Goal: Task Accomplishment & Management: Manage account settings

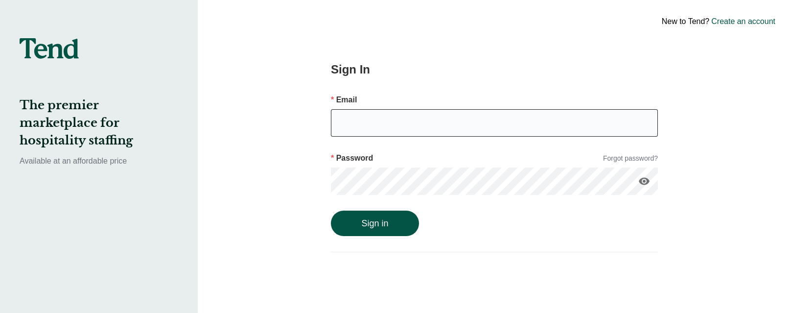
click at [391, 122] on input "email" at bounding box center [494, 122] width 327 height 27
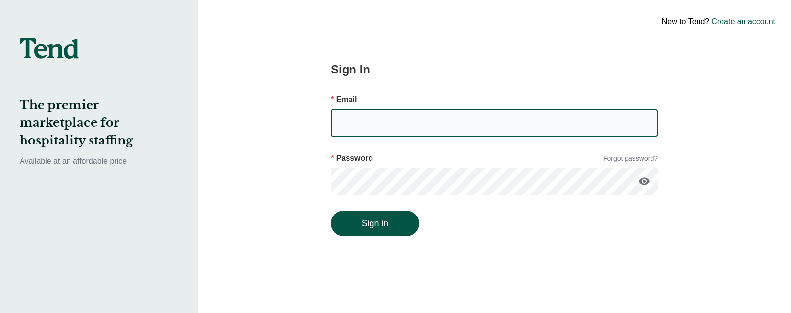
type input "[EMAIL_ADDRESS][DOMAIN_NAME]"
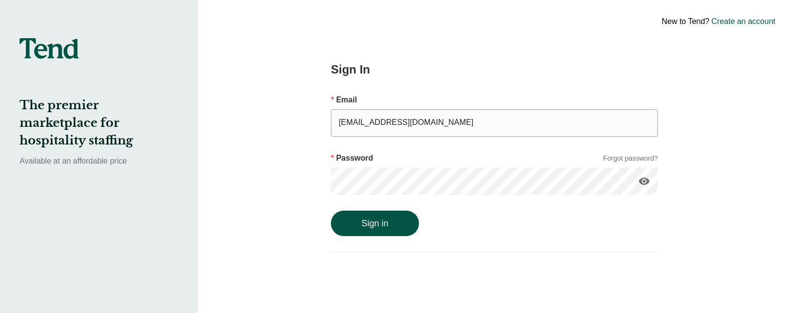
click at [331, 210] on button "Sign in" at bounding box center [375, 222] width 88 height 25
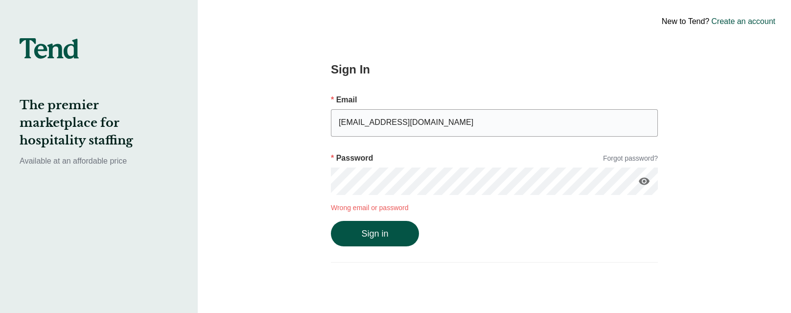
click at [314, 170] on div "Sign In Email [EMAIL_ADDRESS][DOMAIN_NAME] Password Forgot password? visibility…" at bounding box center [494, 156] width 401 height 313
click at [331, 221] on button "Sign in" at bounding box center [375, 233] width 88 height 25
click at [635, 159] on link "Forgot password?" at bounding box center [630, 158] width 55 height 10
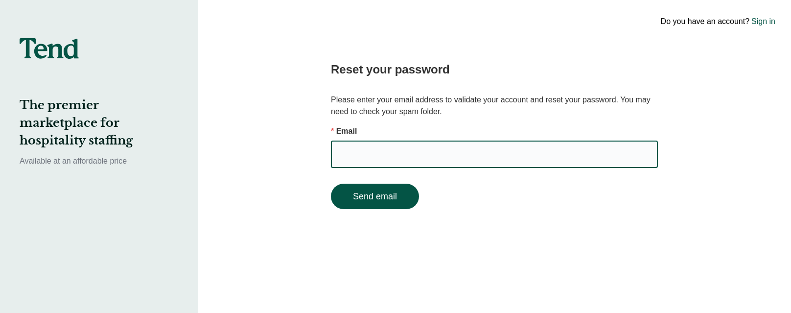
click at [382, 151] on input "email" at bounding box center [494, 153] width 327 height 27
type input "[EMAIL_ADDRESS][DOMAIN_NAME]"
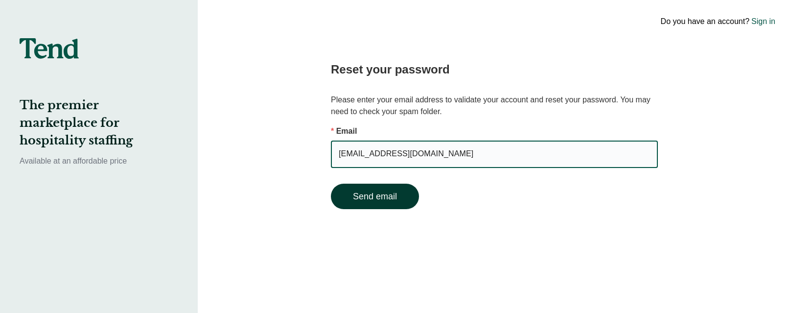
click at [385, 200] on button "Send email" at bounding box center [375, 195] width 88 height 25
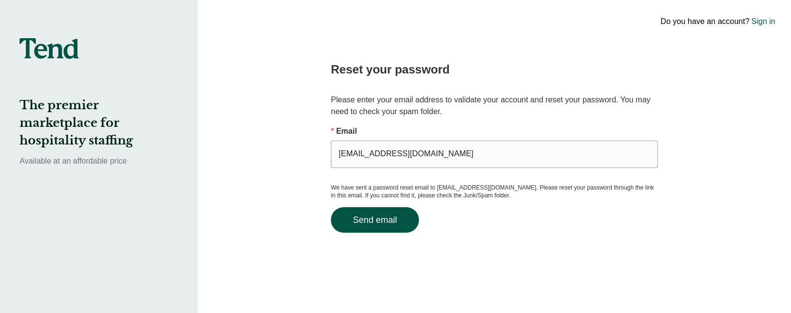
click at [400, 109] on p "Please enter your email address to validate your account and reset your passwor…" at bounding box center [494, 105] width 327 height 23
drag, startPoint x: 424, startPoint y: 108, endPoint x: 393, endPoint y: 103, distance: 31.3
click at [408, 106] on p "Please enter your email address to validate your account and reset your passwor…" at bounding box center [494, 105] width 327 height 23
click at [393, 103] on p "Please enter your email address to validate your account and reset your passwor…" at bounding box center [494, 105] width 327 height 23
click at [75, 45] on img at bounding box center [49, 48] width 59 height 21
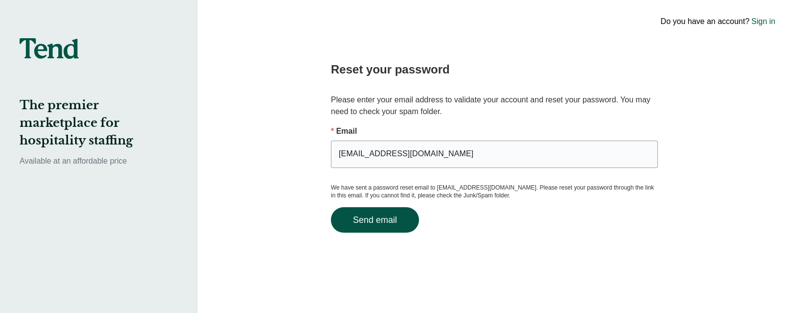
click at [56, 51] on img at bounding box center [49, 48] width 59 height 21
click at [768, 19] on link "Sign in" at bounding box center [763, 22] width 24 height 12
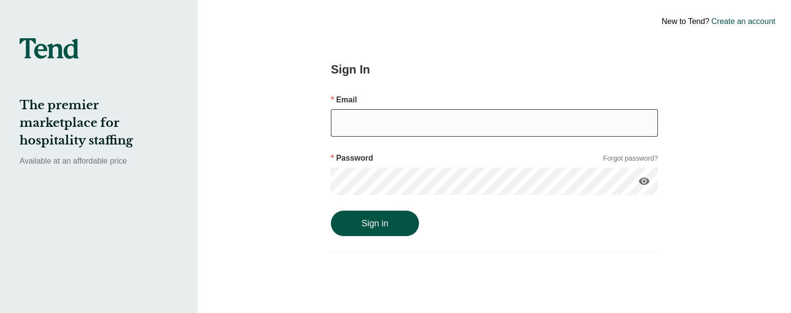
click at [387, 125] on input "email" at bounding box center [494, 122] width 327 height 27
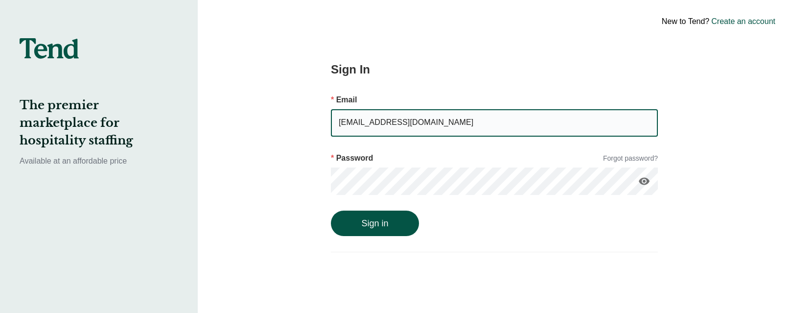
type input "[EMAIL_ADDRESS][DOMAIN_NAME]"
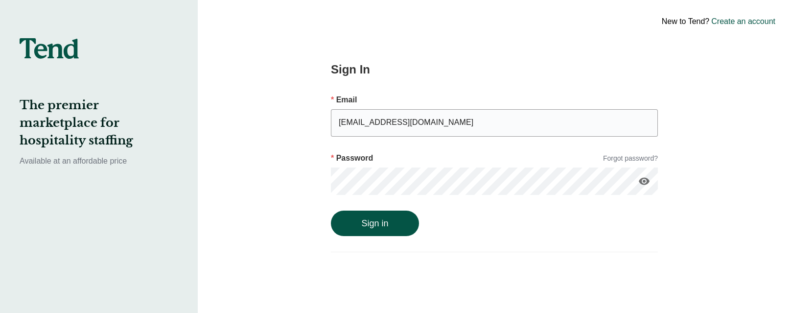
click at [331, 210] on button "Sign in" at bounding box center [375, 222] width 88 height 25
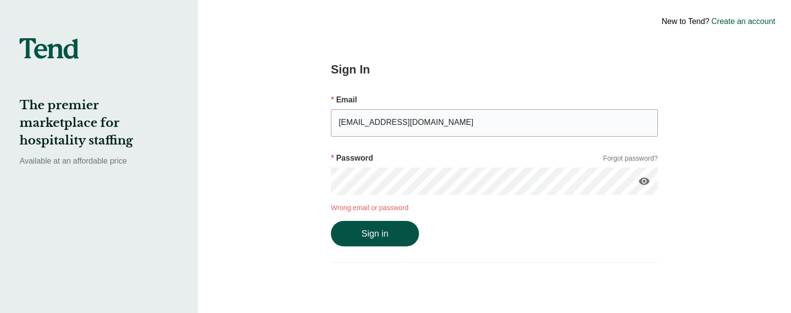
click at [307, 172] on div "Sign In Email [EMAIL_ADDRESS][DOMAIN_NAME] Password Forgot password? visibility…" at bounding box center [494, 156] width 401 height 313
click at [331, 221] on button "Sign in" at bounding box center [375, 233] width 88 height 25
click at [633, 153] on link "Forgot password?" at bounding box center [630, 158] width 55 height 10
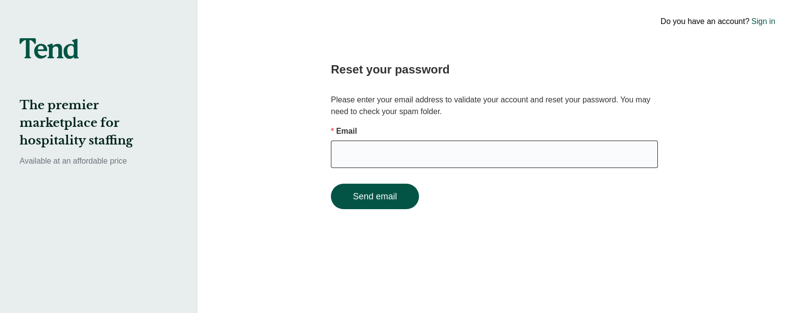
click at [394, 160] on input "email" at bounding box center [494, 153] width 327 height 27
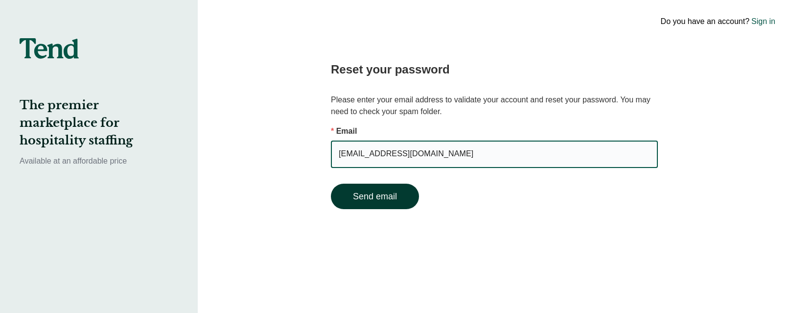
type input "[EMAIL_ADDRESS][DOMAIN_NAME]"
click at [351, 191] on button "Send email" at bounding box center [375, 195] width 88 height 25
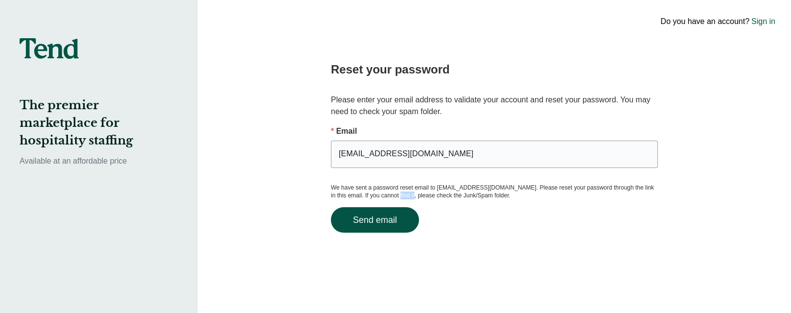
drag, startPoint x: 423, startPoint y: 197, endPoint x: 394, endPoint y: 191, distance: 29.5
click at [394, 191] on p "We have sent a password reset email to [EMAIL_ADDRESS][DOMAIN_NAME]. Please res…" at bounding box center [494, 191] width 327 height 16
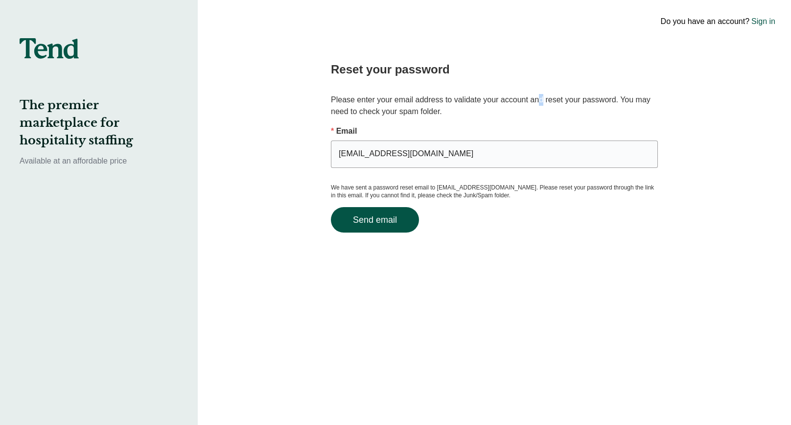
drag, startPoint x: 544, startPoint y: 100, endPoint x: 537, endPoint y: 96, distance: 7.9
click at [540, 96] on p "Please enter your email address to validate your account and reset your passwor…" at bounding box center [494, 105] width 327 height 23
